Goal: Navigation & Orientation: Find specific page/section

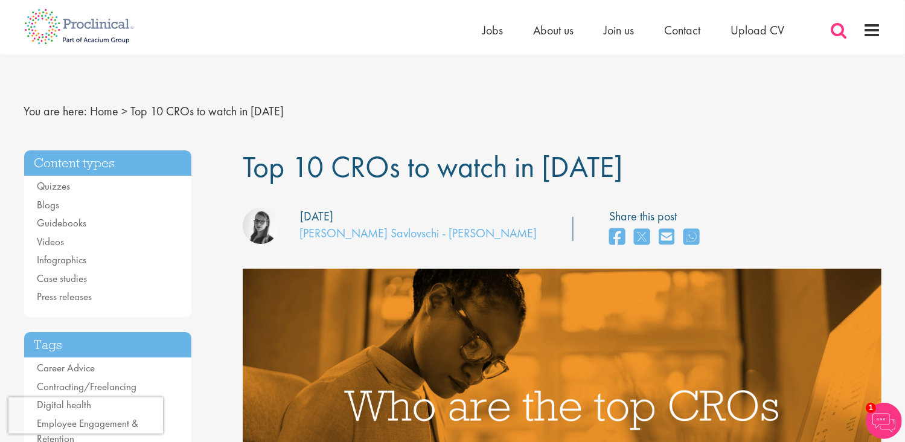
click at [834, 28] on span at bounding box center [839, 30] width 18 height 18
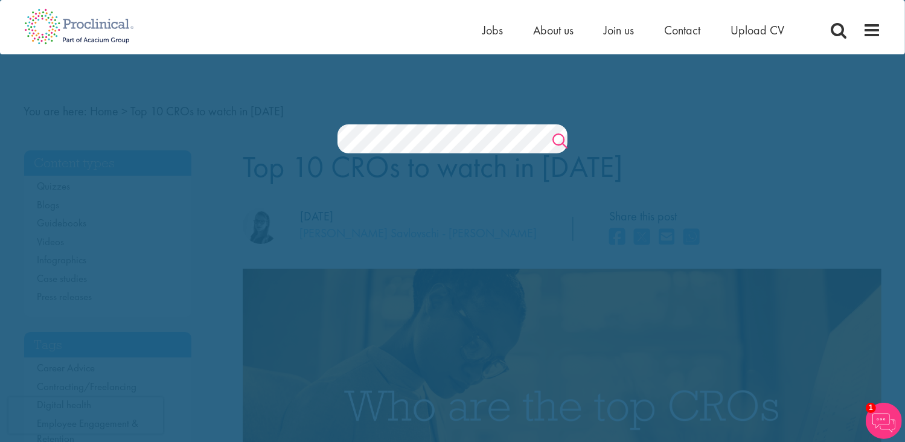
click at [555, 137] on link "Search" at bounding box center [559, 142] width 15 height 24
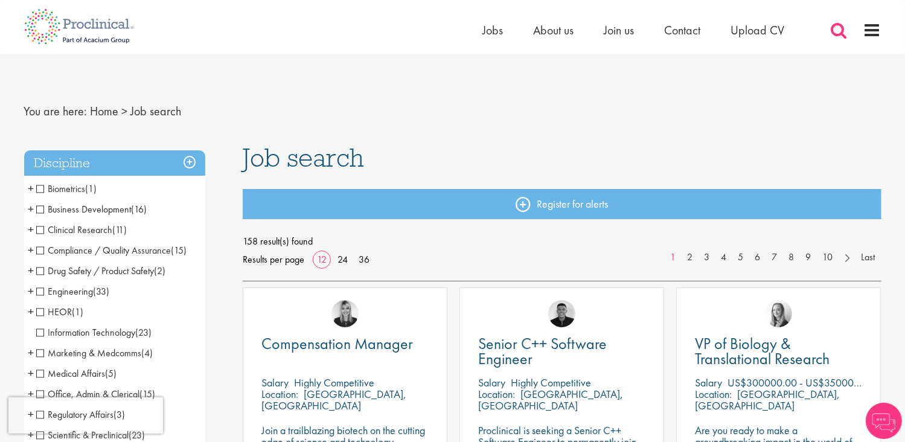
click at [837, 31] on span at bounding box center [839, 30] width 18 height 18
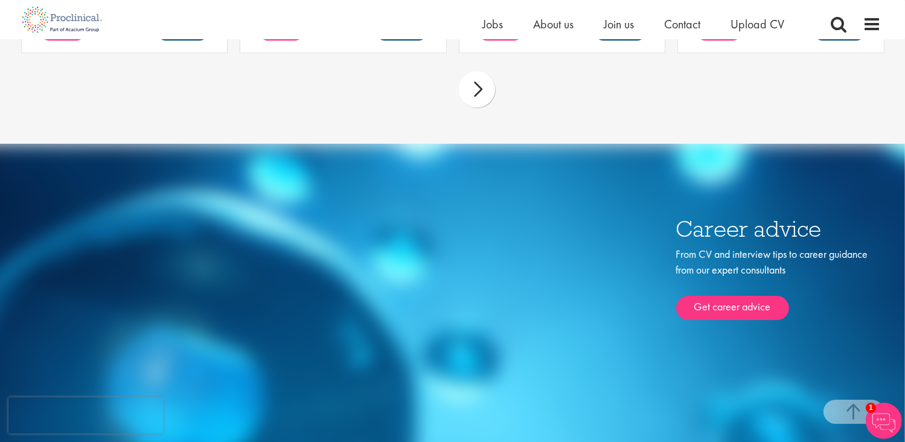
scroll to position [4048, 0]
